Goal: Find specific page/section: Find specific page/section

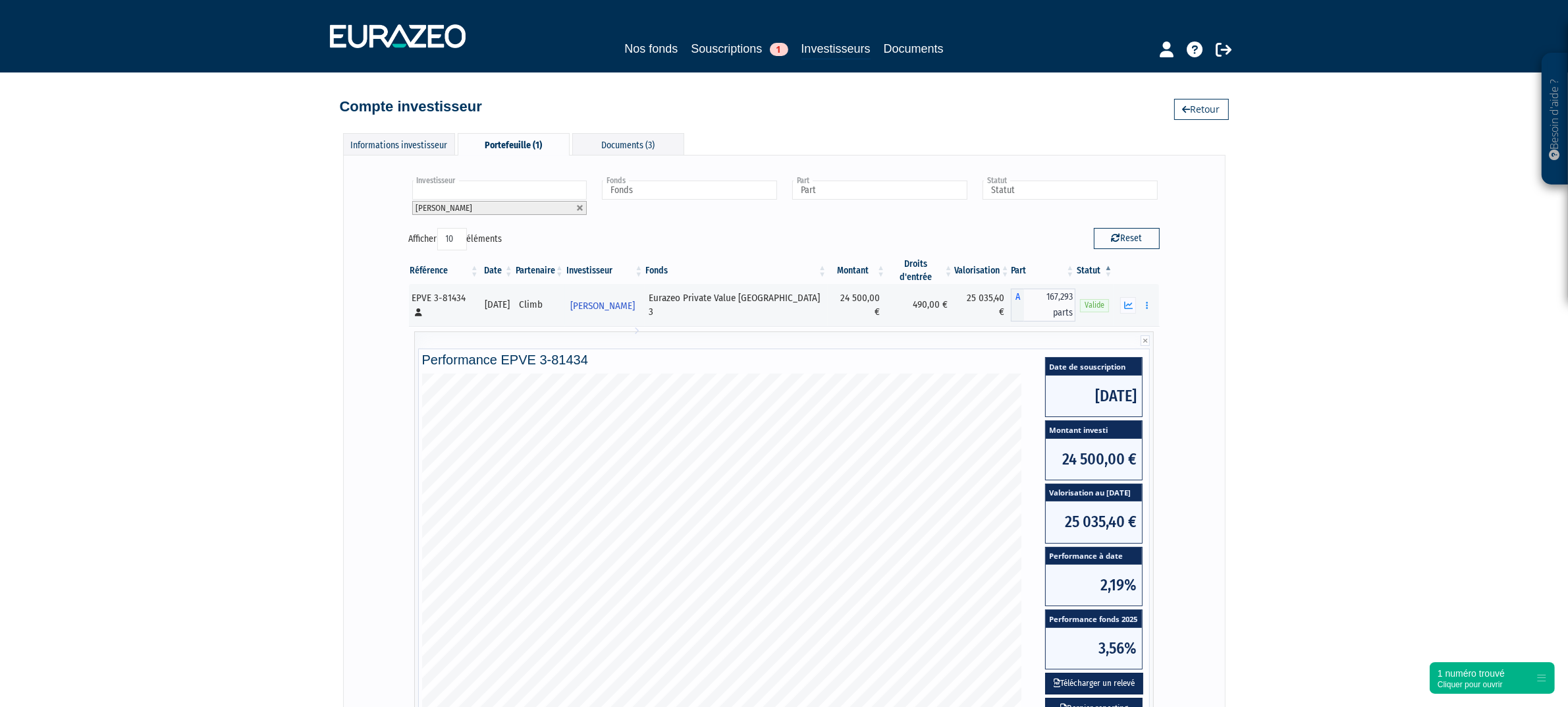
click at [505, 211] on li "[PERSON_NAME]" at bounding box center [500, 208] width 175 height 14
click at [581, 205] on link at bounding box center [579, 208] width 8 height 8
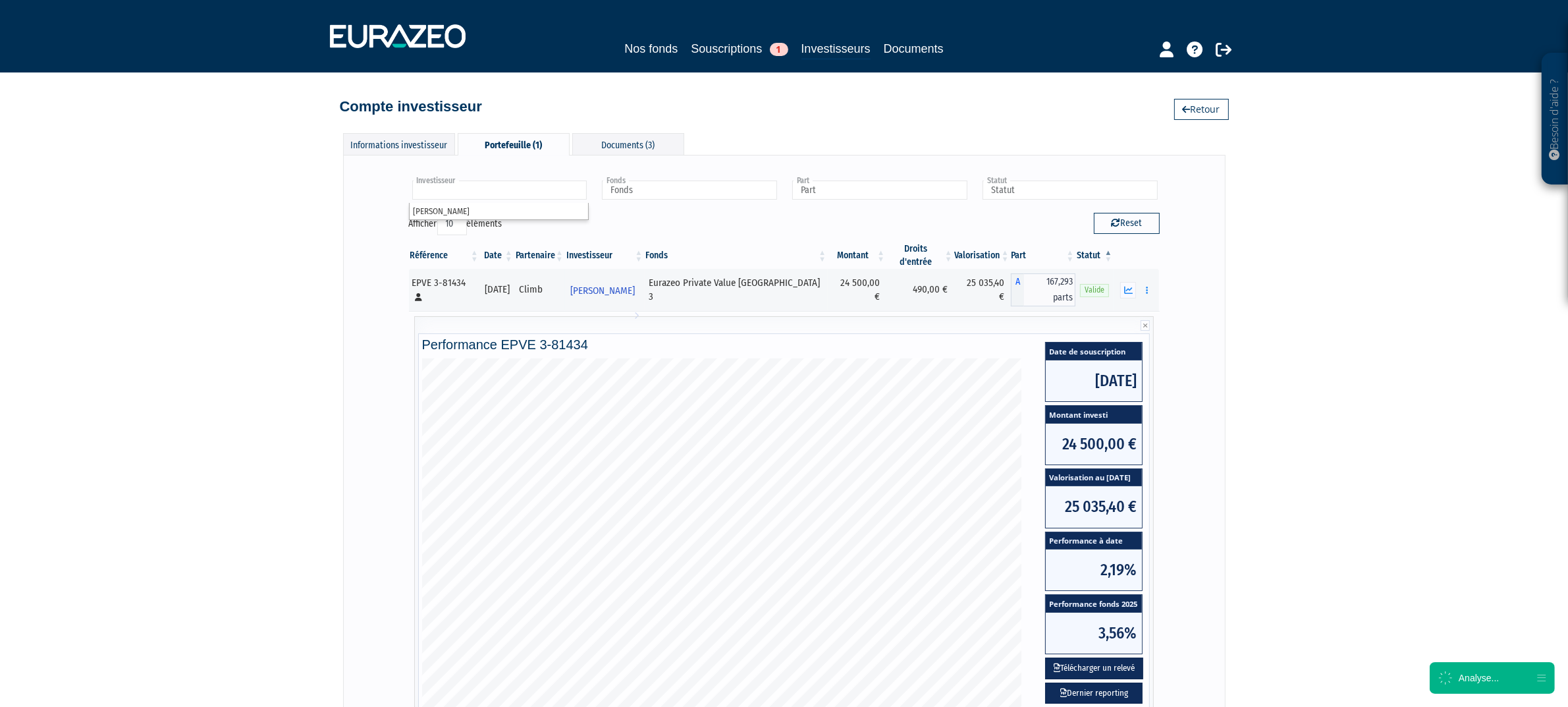
click at [509, 192] on input "text" at bounding box center [500, 190] width 175 height 19
type input "P"
type input "R"
click at [483, 201] on li "PASSERAT" at bounding box center [500, 190] width 175 height 20
click at [485, 191] on input "PASSERAT" at bounding box center [500, 190] width 175 height 19
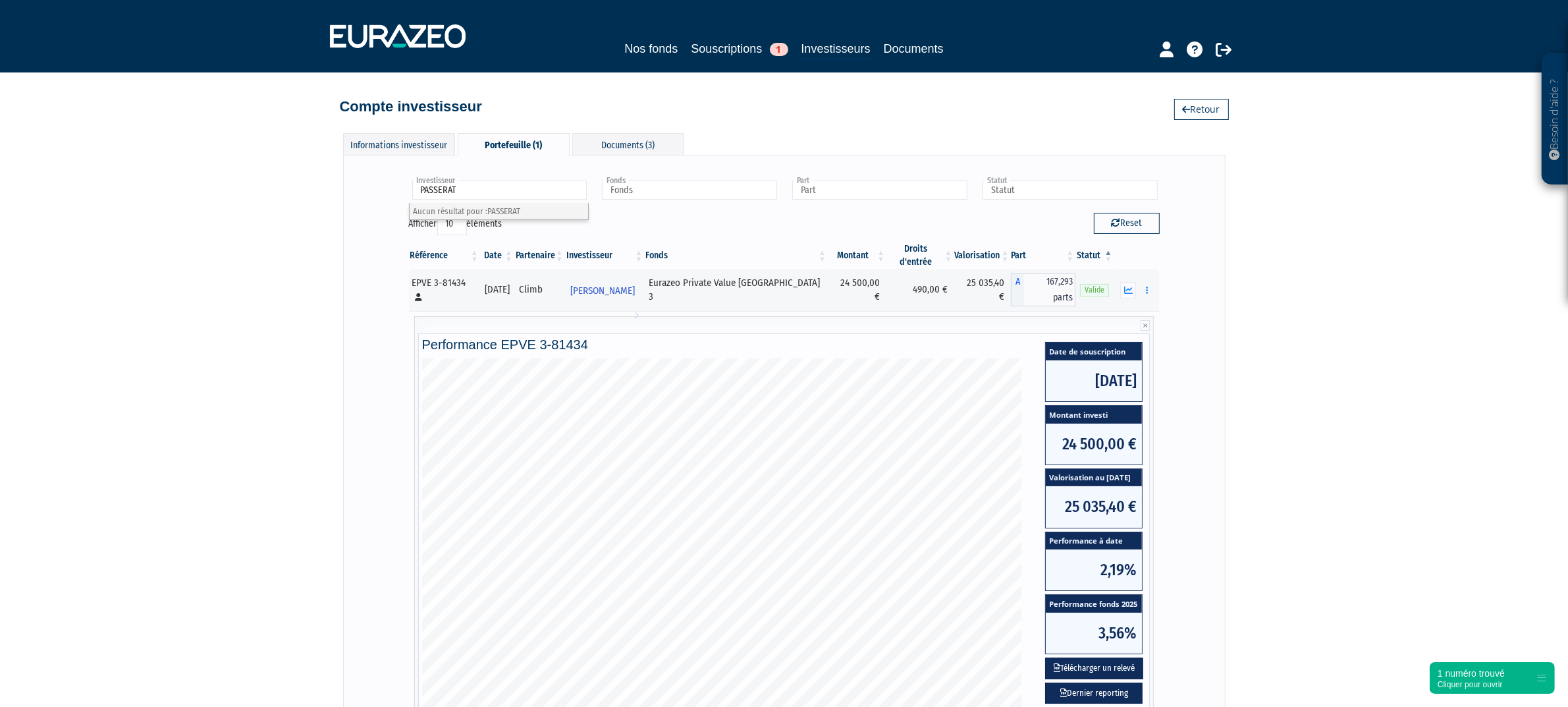
click at [394, 204] on div "Investisseur THIERRY PAPIN PASSERAT Aucun résultat pour : PASSERAT Fonds Euraze…" at bounding box center [784, 477] width 855 height 617
type input "Investisseur"
click at [711, 53] on link "Souscriptions 1" at bounding box center [739, 48] width 97 height 18
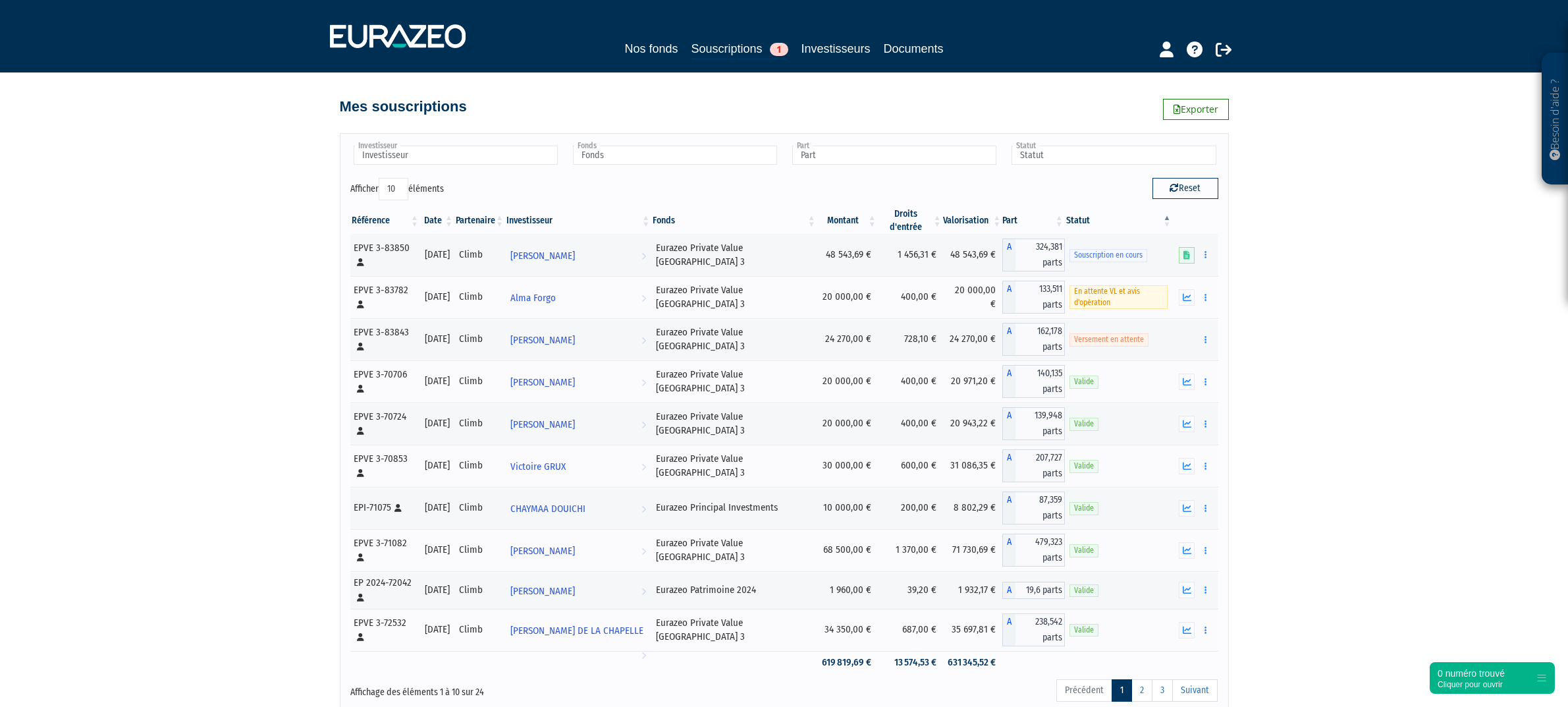
click at [584, 619] on span "[PERSON_NAME] DE LA CHAPELLE" at bounding box center [577, 631] width 133 height 24
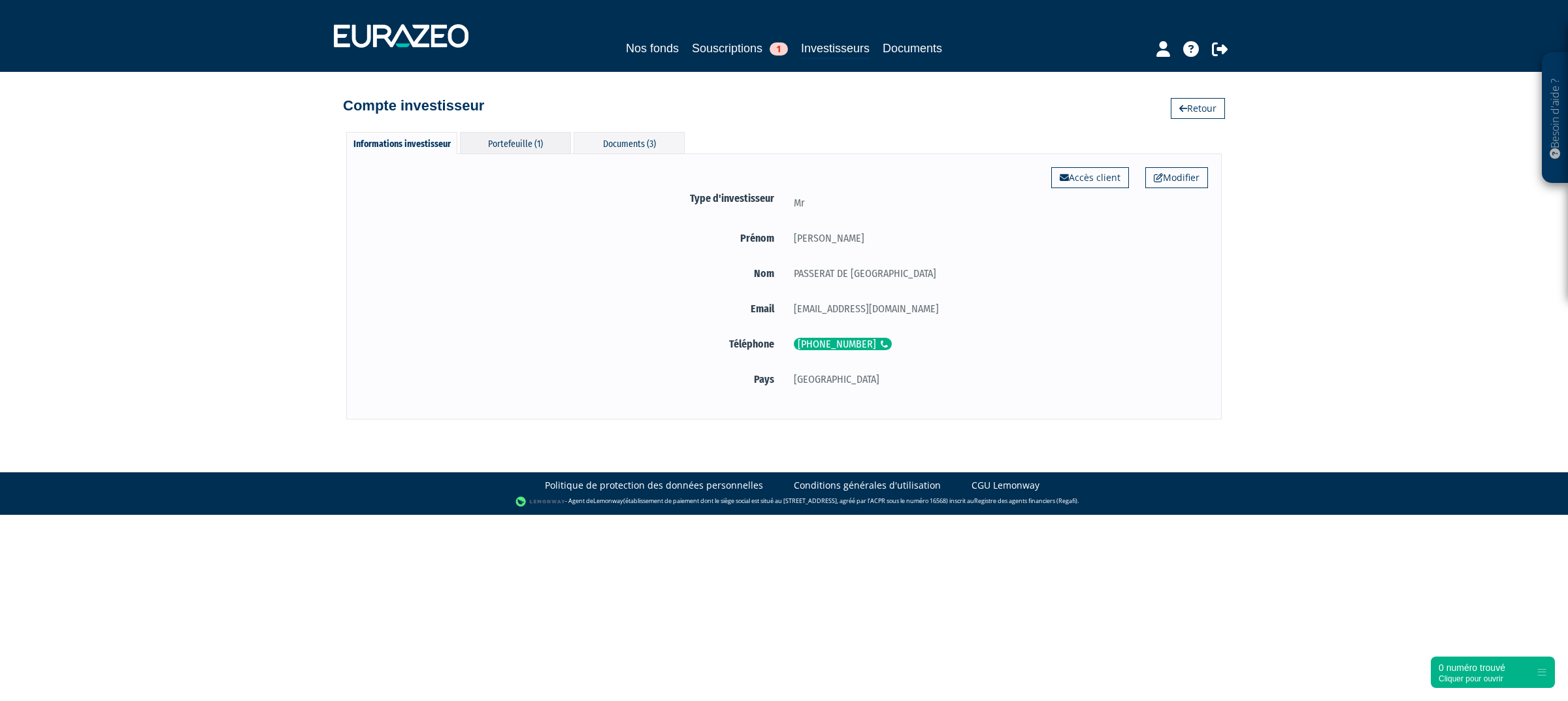
click at [507, 151] on div "Portefeuille (1)" at bounding box center [515, 142] width 111 height 22
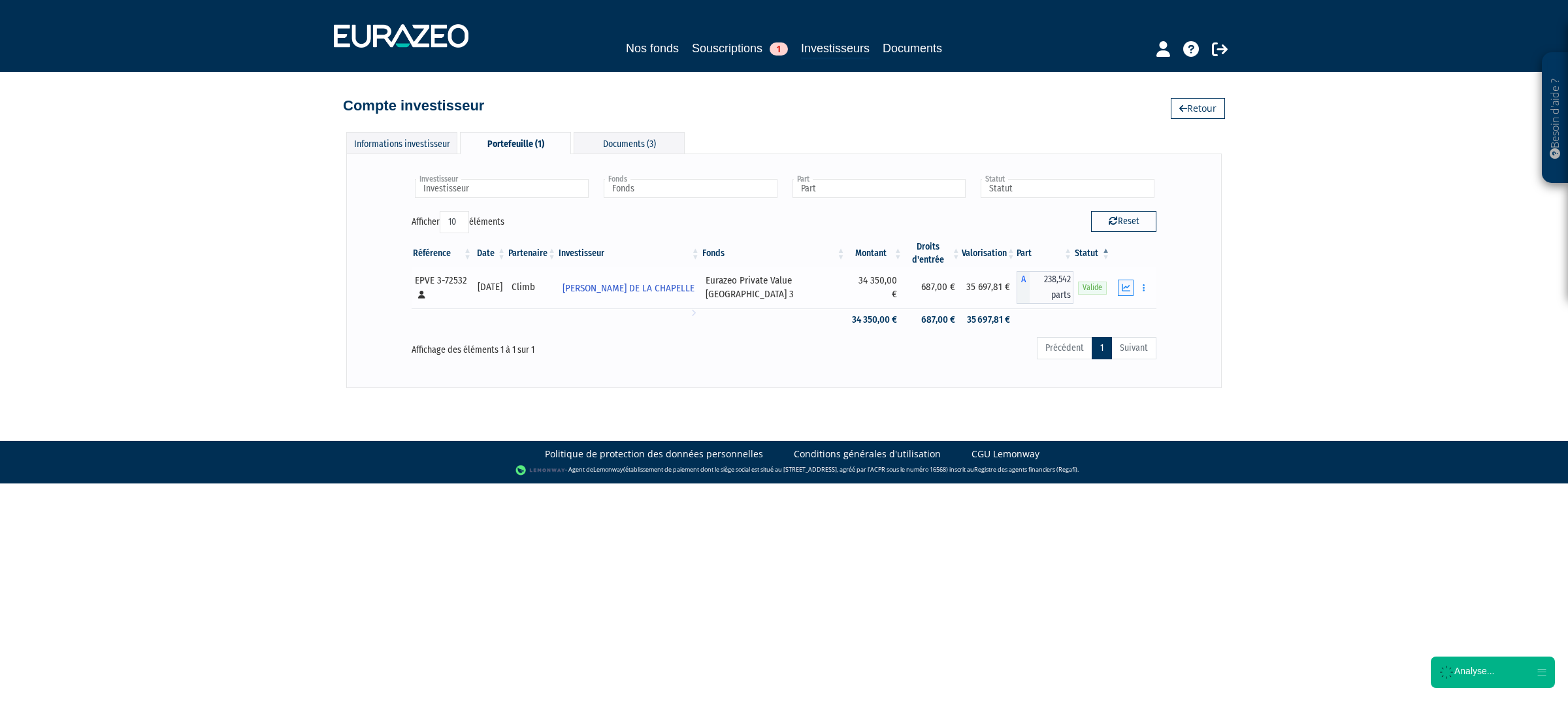
click at [1127, 289] on icon "button" at bounding box center [1126, 288] width 9 height 9
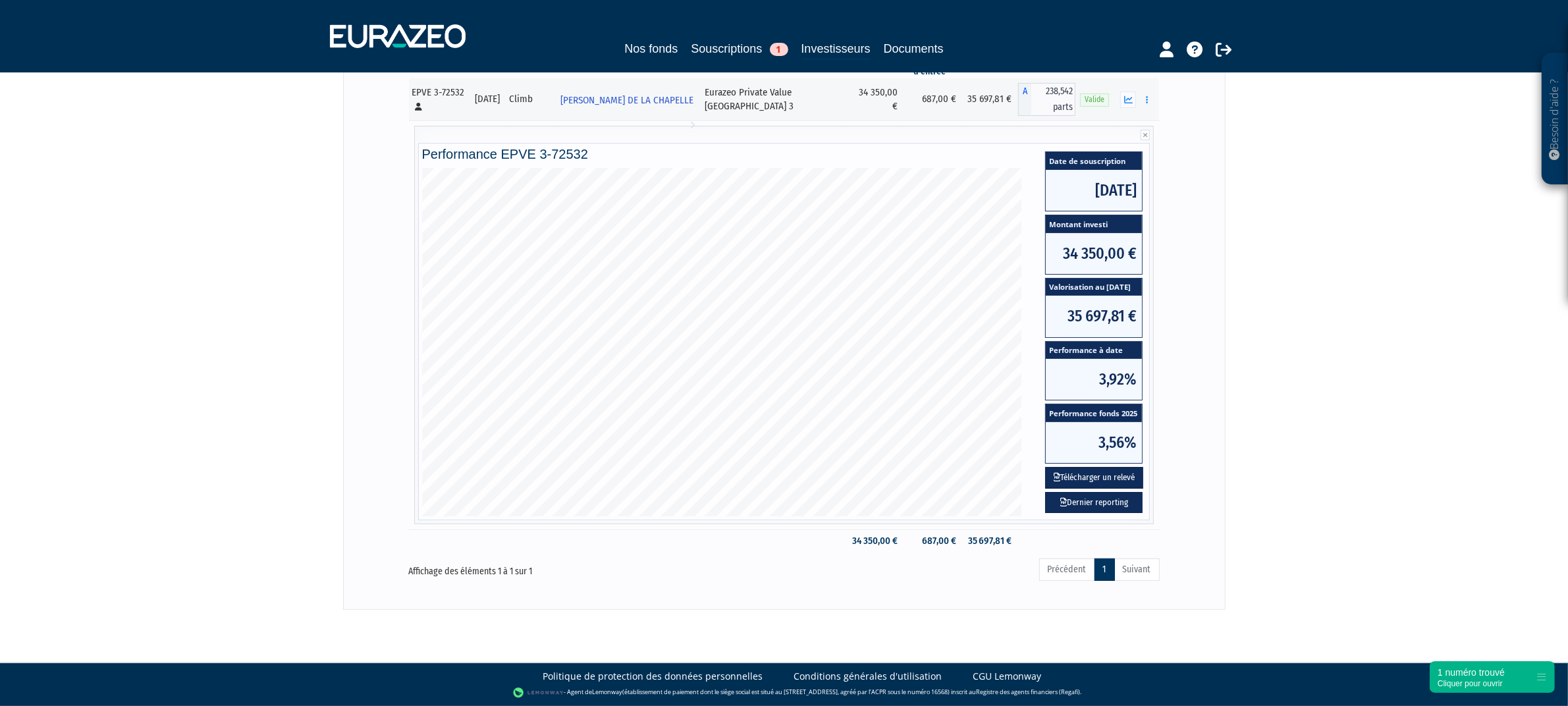
scroll to position [109, 0]
